Goal: Task Accomplishment & Management: Use online tool/utility

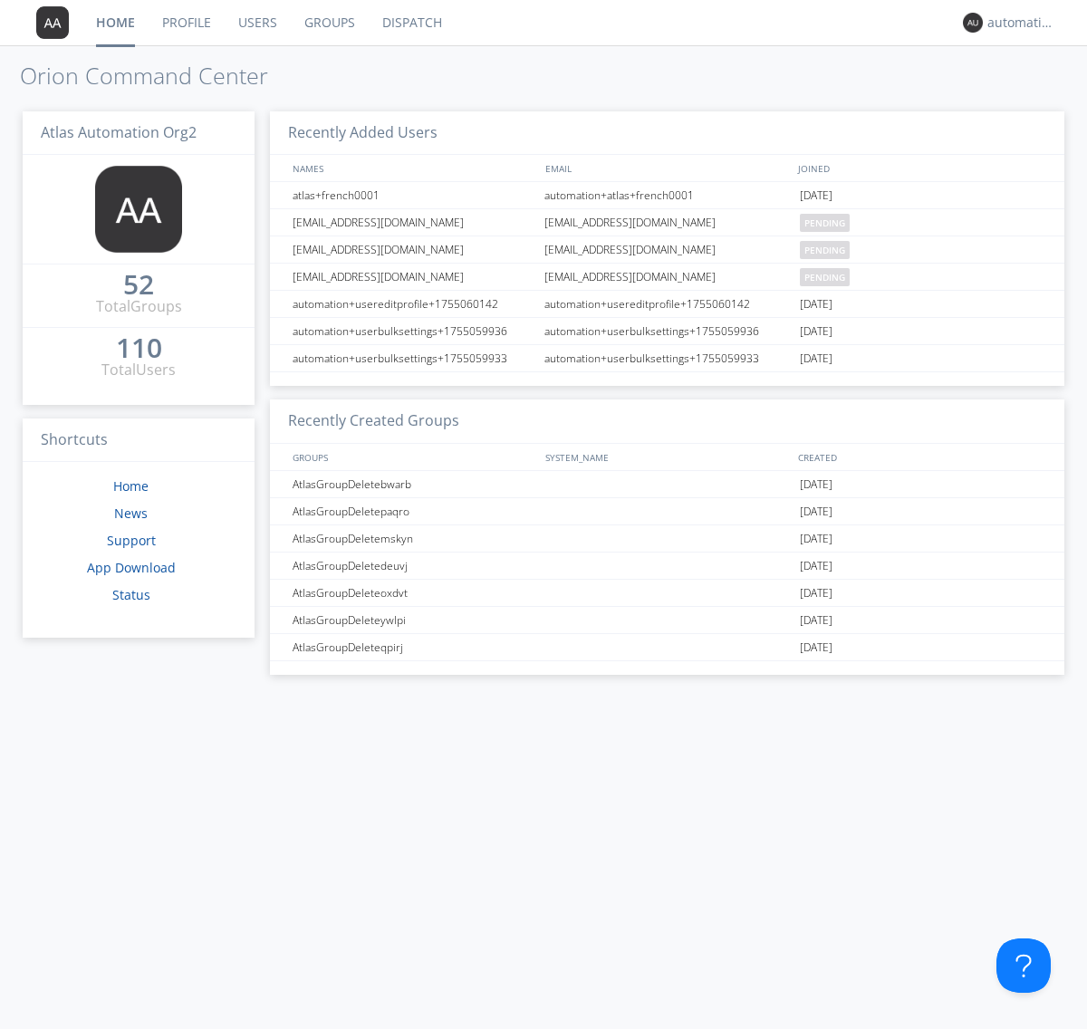
click at [410, 23] on link "Dispatch" at bounding box center [412, 22] width 87 height 45
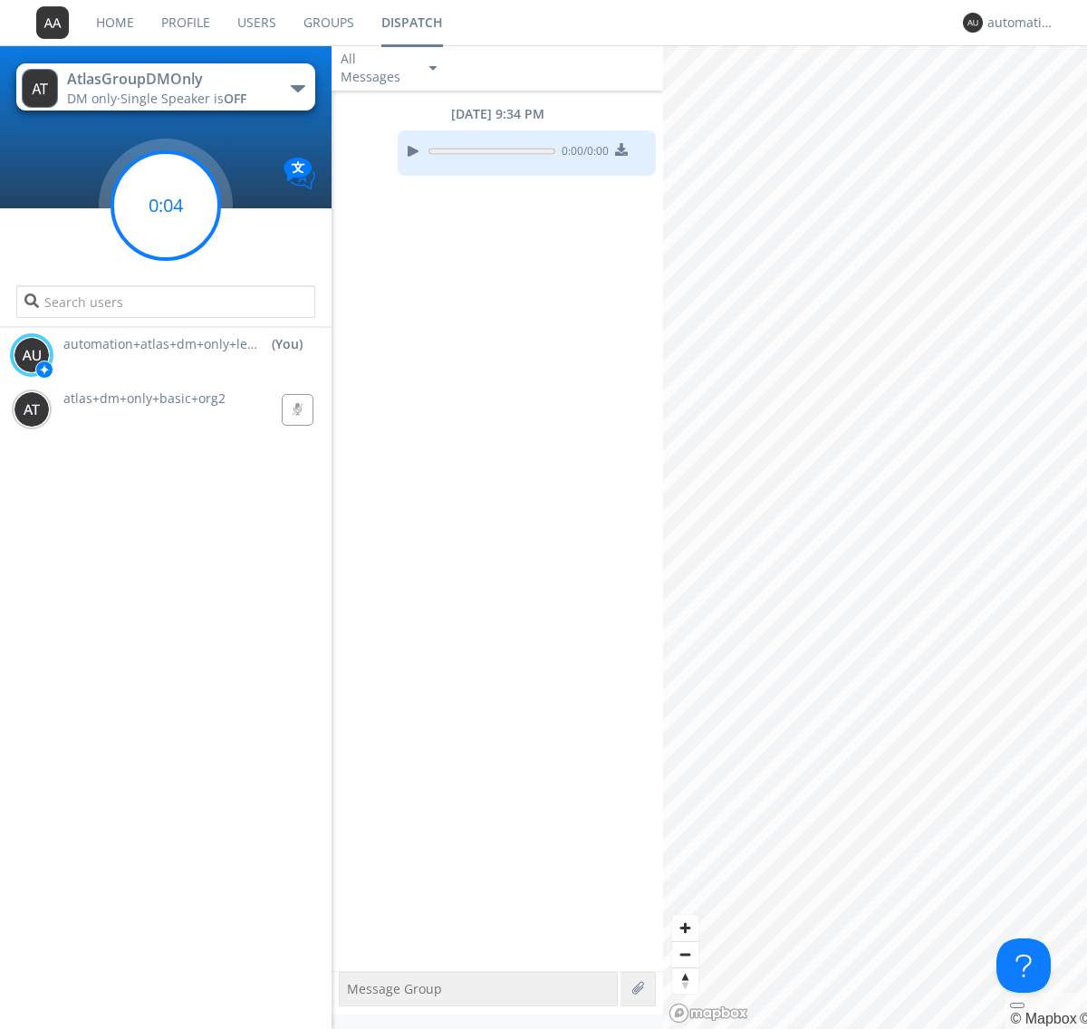
click at [166, 206] on g at bounding box center [165, 205] width 107 height 107
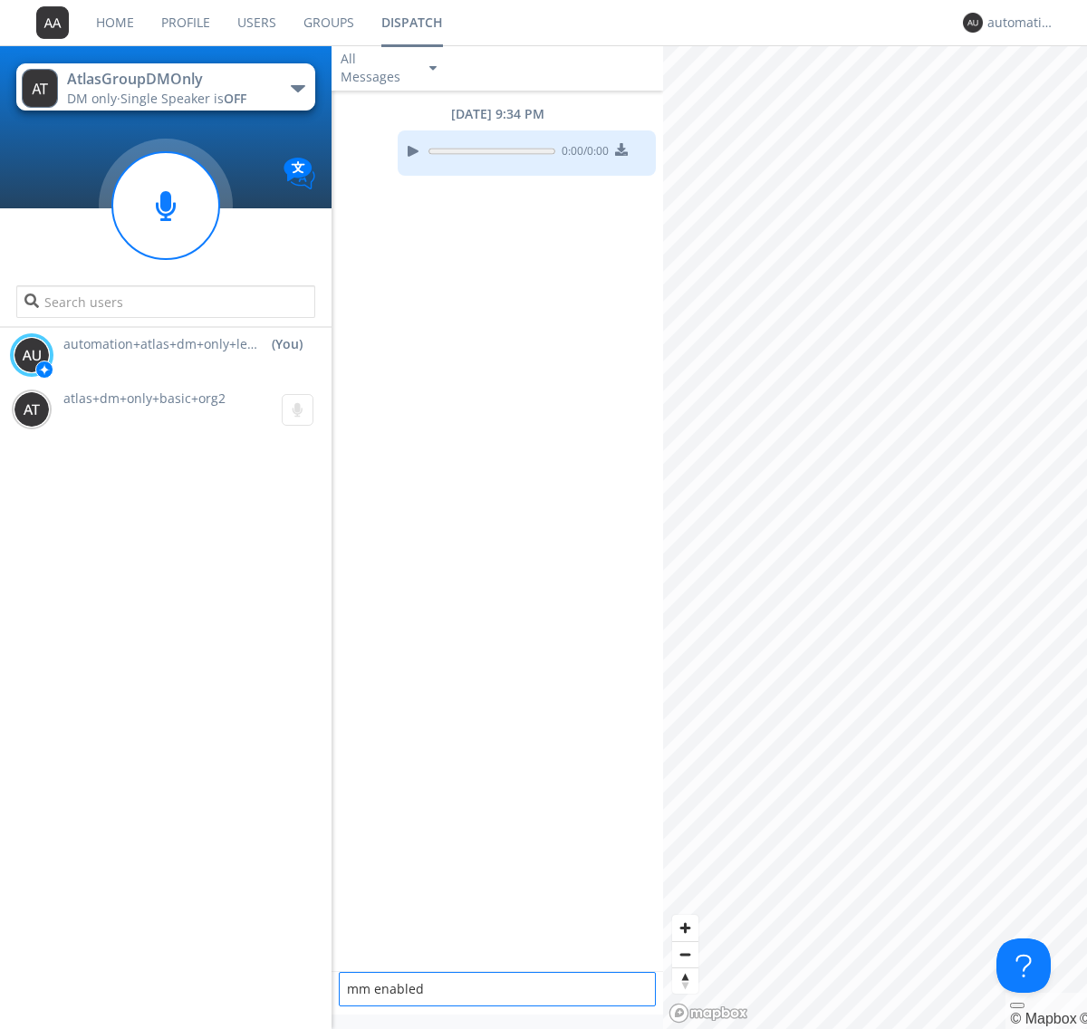
type textarea "mm enabled"
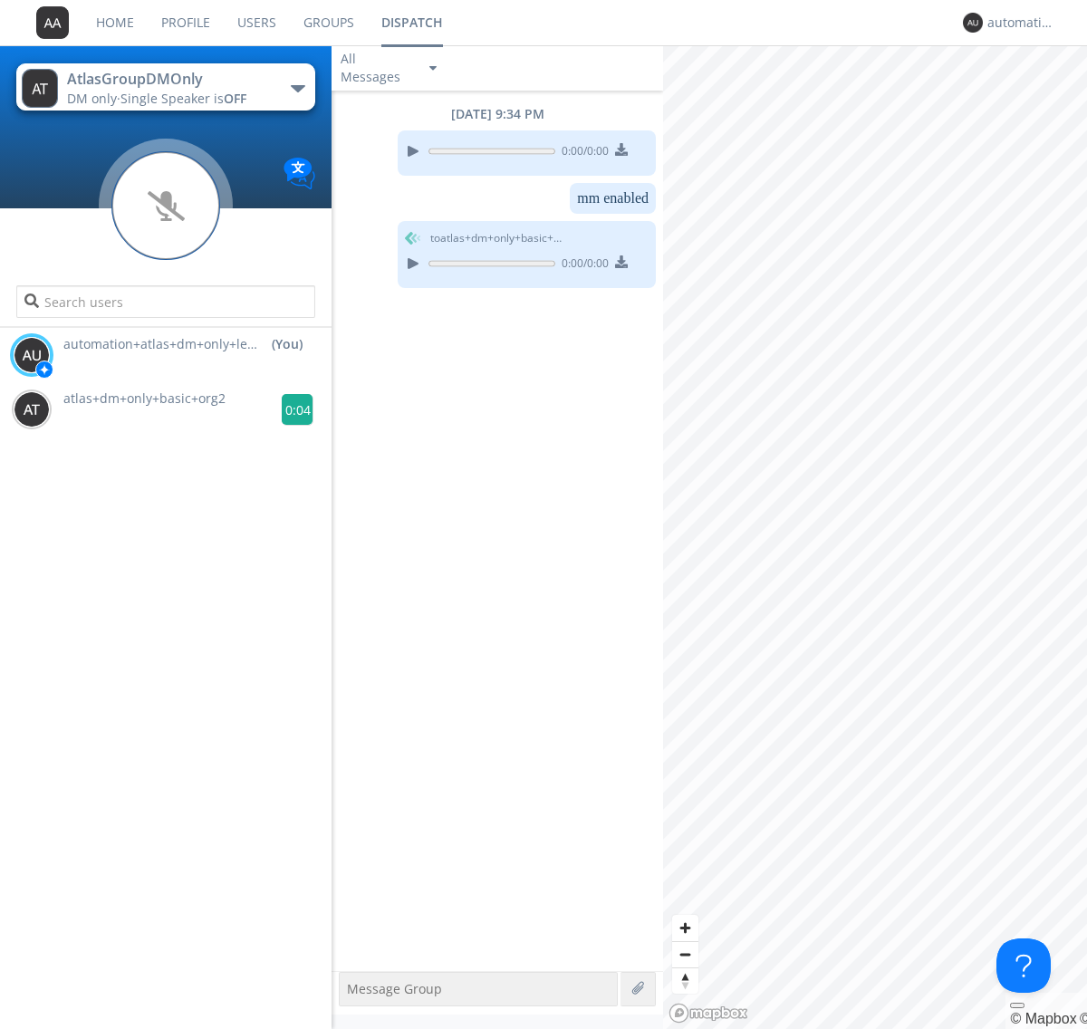
click at [290, 409] on g at bounding box center [298, 410] width 32 height 32
click at [1016, 23] on div "automation+atlas+dm+only+lead+org2" at bounding box center [1021, 23] width 68 height 18
